Goal: Information Seeking & Learning: Learn about a topic

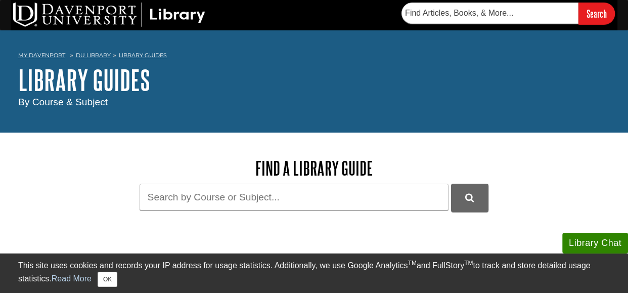
click at [251, 68] on h1 "Library Guides" at bounding box center [314, 80] width 592 height 30
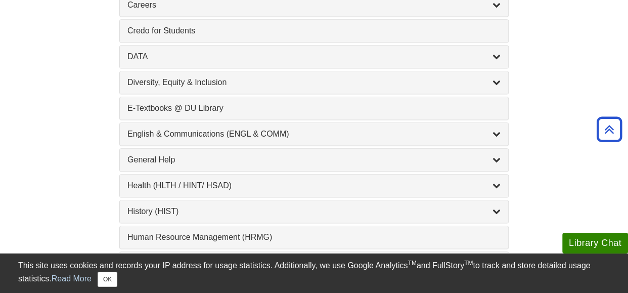
scroll to position [546, 0]
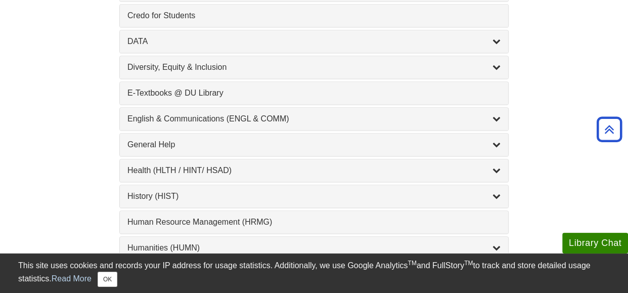
click at [162, 125] on div "English & Communications (ENGL & COMM) , 6 guides" at bounding box center [314, 119] width 388 height 22
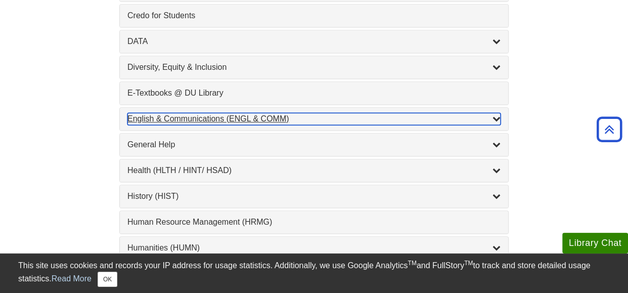
click at [165, 121] on div "English & Communications (ENGL & COMM) , 6 guides" at bounding box center [313, 119] width 373 height 12
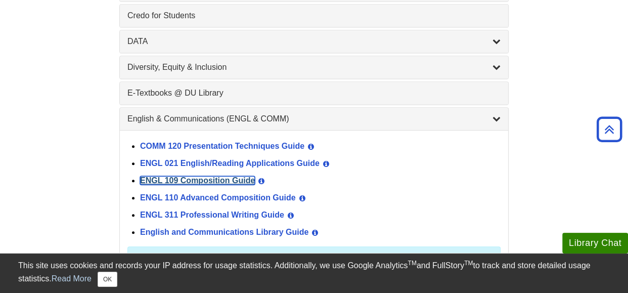
click at [176, 179] on link "ENGL 109 Composition Guide" at bounding box center [197, 180] width 115 height 9
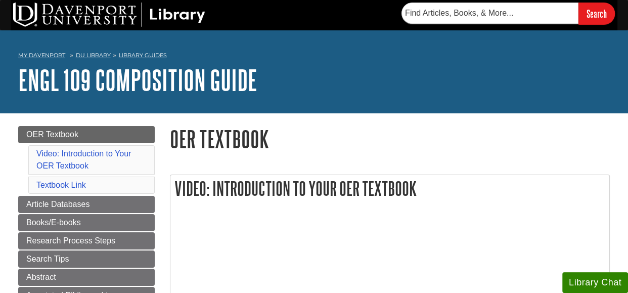
click at [289, 142] on h1 "OER Textbook" at bounding box center [390, 139] width 440 height 26
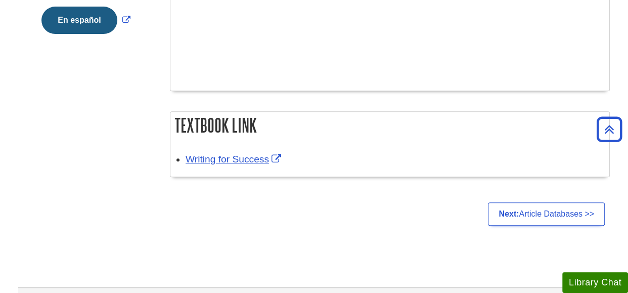
scroll to position [384, 0]
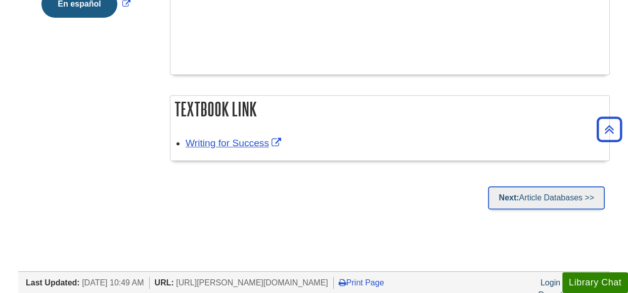
click at [522, 198] on link "Next: Article Databases >>" at bounding box center [546, 197] width 117 height 23
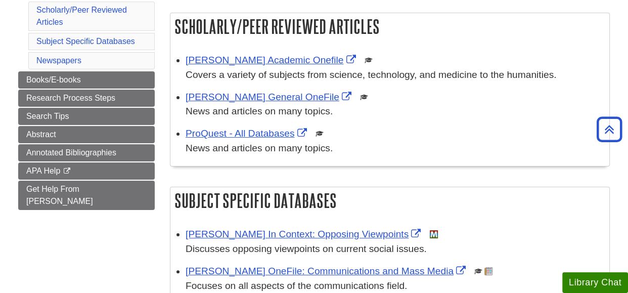
scroll to position [182, 0]
